Goal: Transaction & Acquisition: Purchase product/service

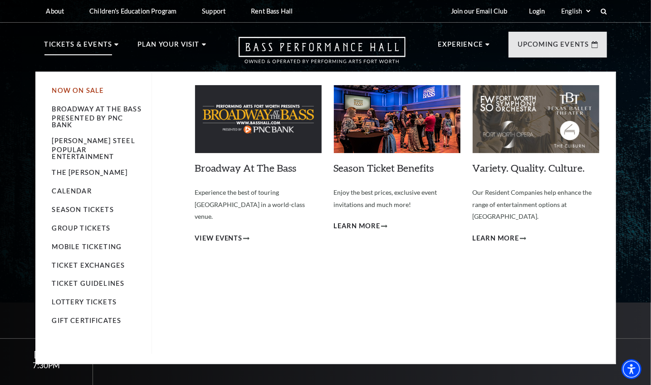
click at [80, 92] on link "Now On Sale" at bounding box center [78, 91] width 52 height 8
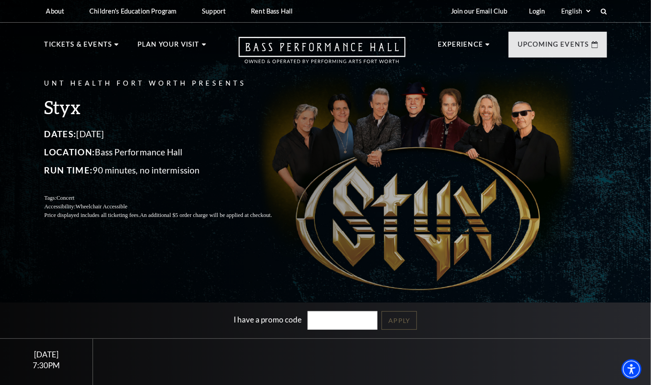
click at [337, 213] on div "UNT Health Fort Worth Presents Styx Dates: October 22, 2025 Location: Bass Perf…" at bounding box center [325, 149] width 580 height 160
click at [66, 113] on h3 "Styx" at bounding box center [168, 107] width 249 height 23
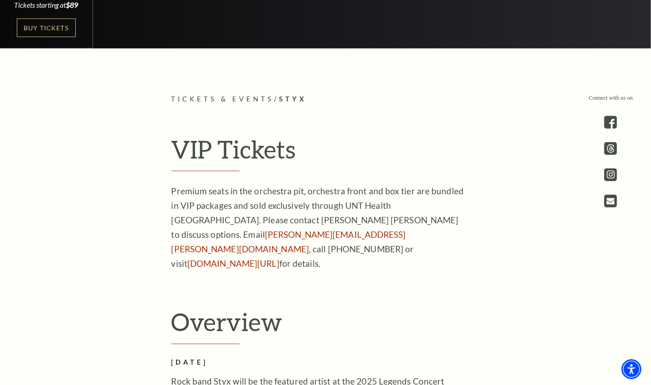
scroll to position [393, 0]
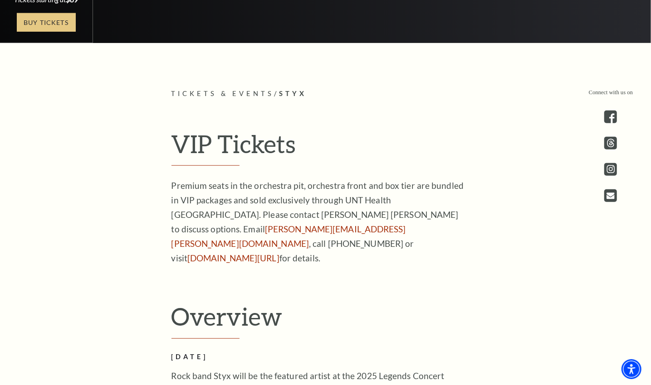
click at [38, 29] on link "Buy Tickets" at bounding box center [46, 22] width 59 height 19
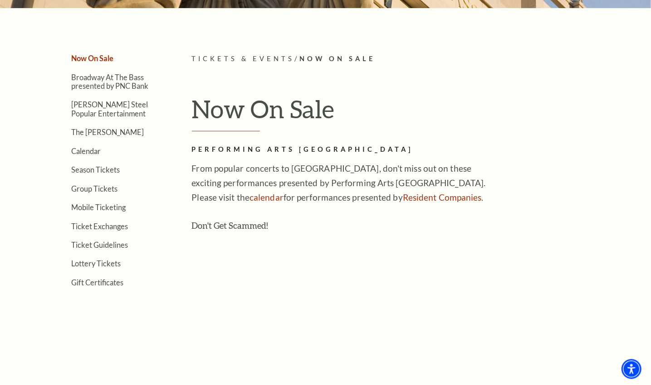
scroll to position [196, 0]
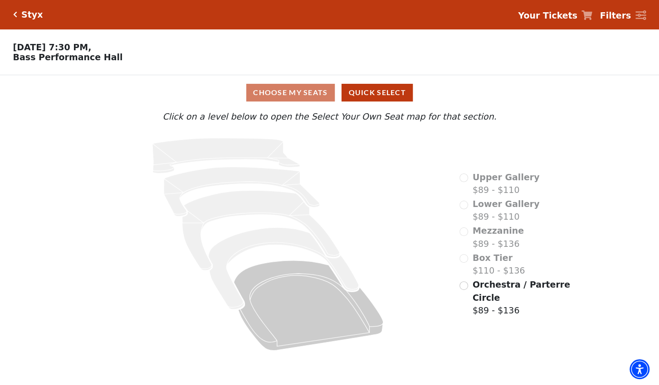
click at [301, 91] on div "Choose My Seats Quick Select" at bounding box center [330, 93] width 494 height 18
click at [365, 95] on button "Quick Select" at bounding box center [376, 93] width 71 height 18
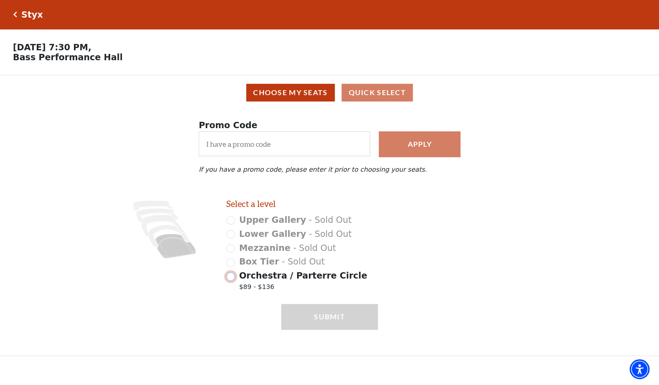
click at [233, 281] on input "Orchestra / Parterre Circle $89 - $136" at bounding box center [230, 276] width 9 height 9
radio input "true"
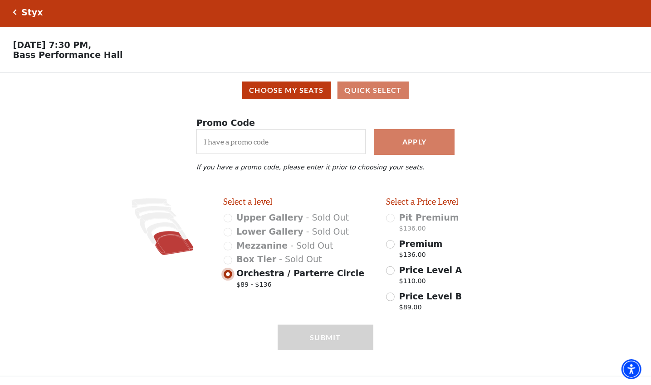
scroll to position [5, 0]
click at [392, 296] on input "Price Level B $89.00" at bounding box center [390, 297] width 9 height 9
radio input "true"
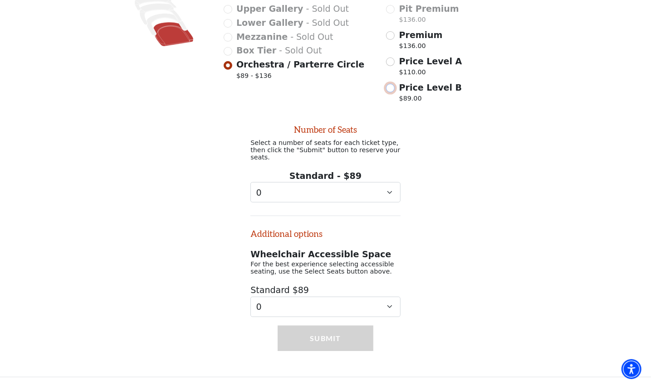
scroll to position [212, 0]
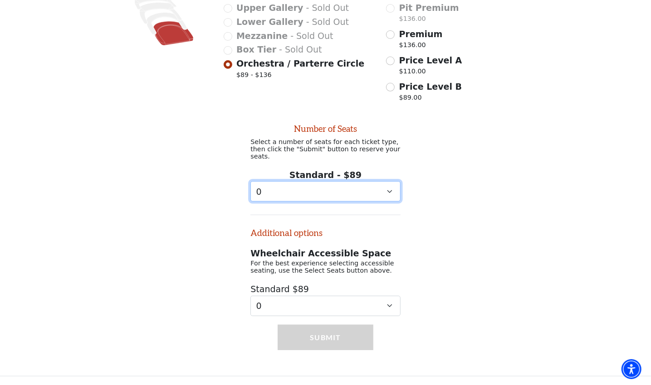
click at [250, 181] on select "0 1 2 3 4 5 6 7 8 9" at bounding box center [325, 191] width 150 height 20
select select "2"
click option "2" at bounding box center [0, 0] width 0 height 0
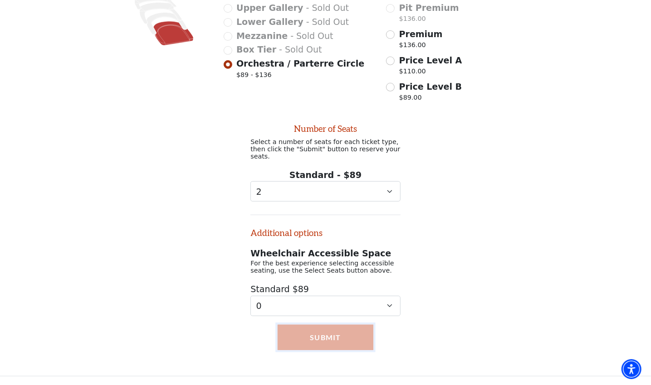
click at [350, 337] on button "Submit" at bounding box center [325, 337] width 96 height 25
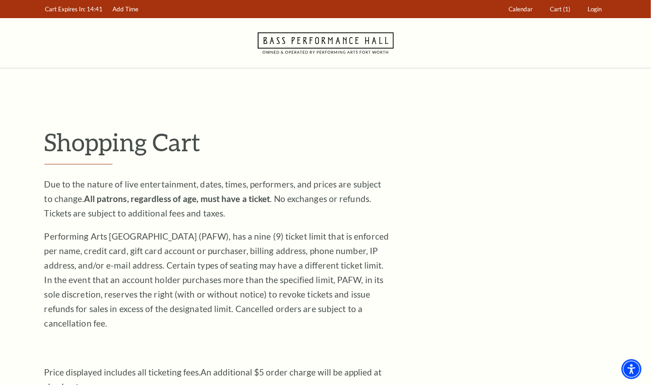
click at [194, 305] on p "Performing Arts [GEOGRAPHIC_DATA] (PAFW), has a nine (9) ticket limit that is e…" at bounding box center [216, 280] width 345 height 102
